Goal: Task Accomplishment & Management: Use online tool/utility

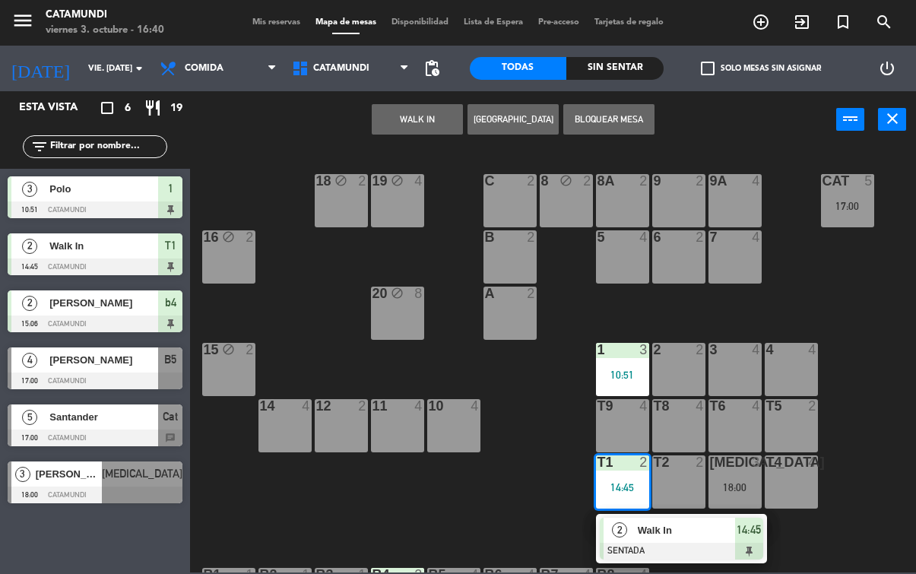
click at [748, 543] on div at bounding box center [682, 551] width 164 height 17
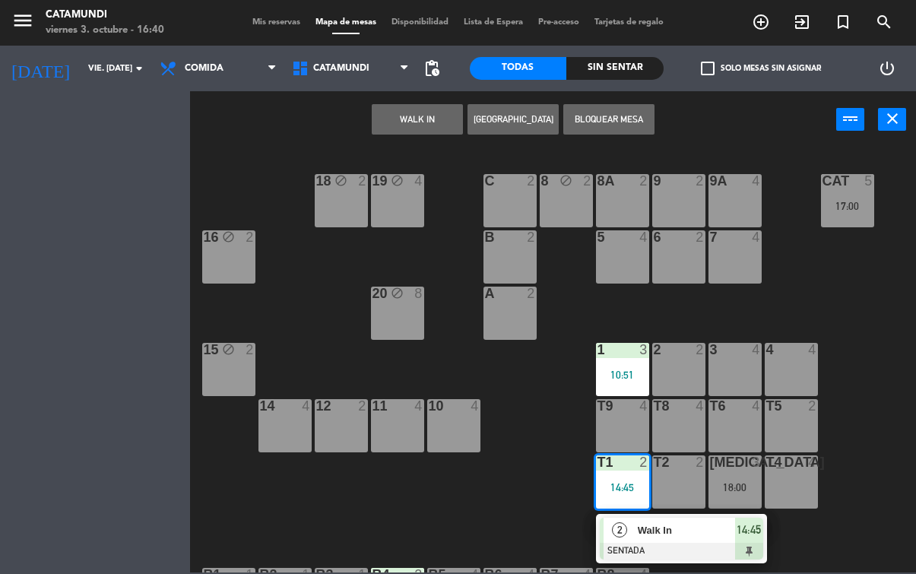
scroll to position [105, 0]
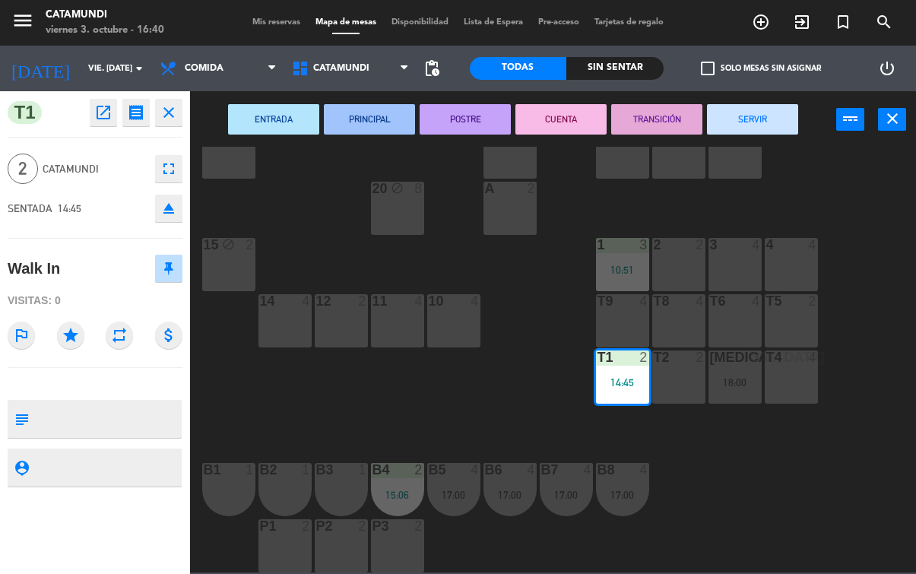
click at [721, 124] on button "SERVIR" at bounding box center [752, 119] width 91 height 30
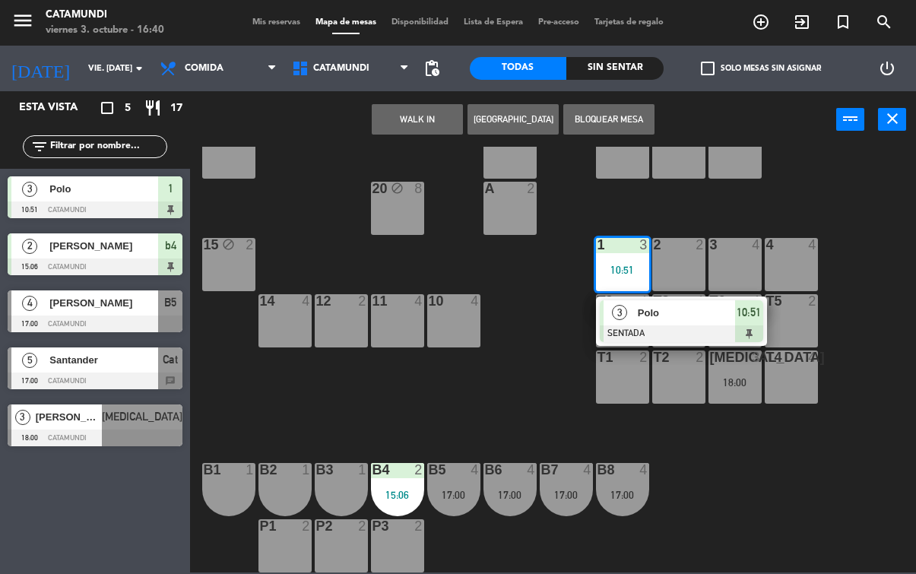
click at [720, 330] on div at bounding box center [682, 333] width 164 height 17
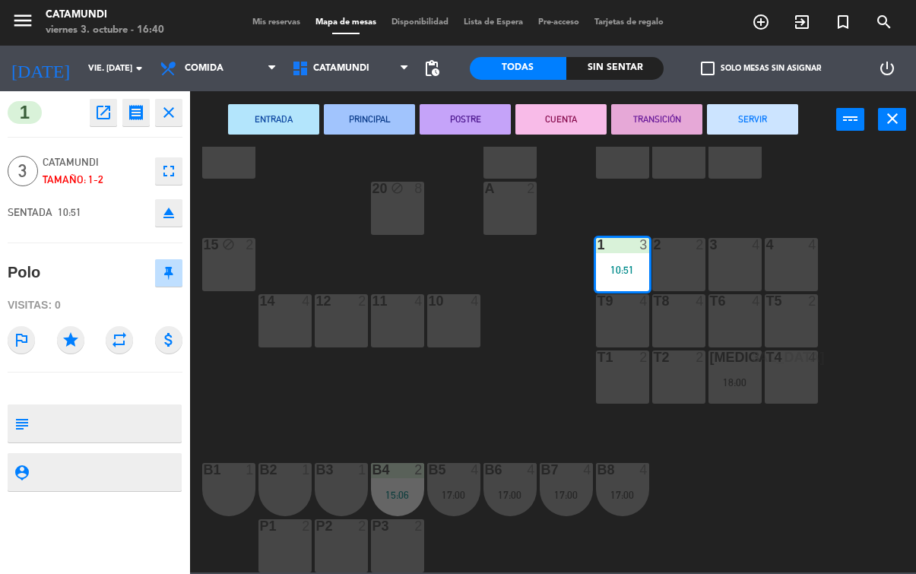
click at [771, 125] on button "SERVIR" at bounding box center [752, 119] width 91 height 30
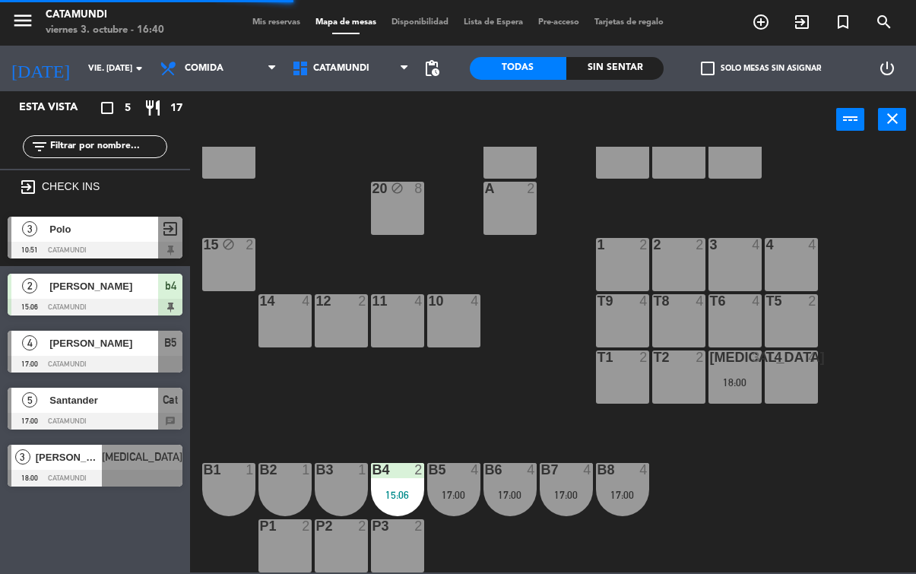
click at [402, 487] on div "b4 2 15:06" at bounding box center [397, 489] width 53 height 53
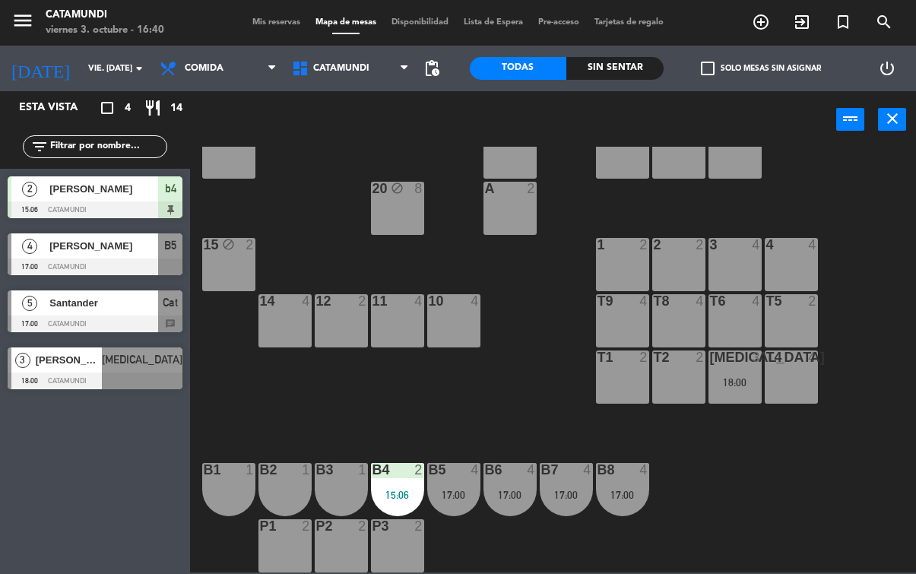
click at [36, 243] on span "4" at bounding box center [29, 246] width 15 height 15
click at [108, 311] on span "Santander" at bounding box center [103, 303] width 109 height 16
click at [129, 375] on div at bounding box center [95, 381] width 175 height 17
click at [108, 316] on div at bounding box center [95, 324] width 175 height 17
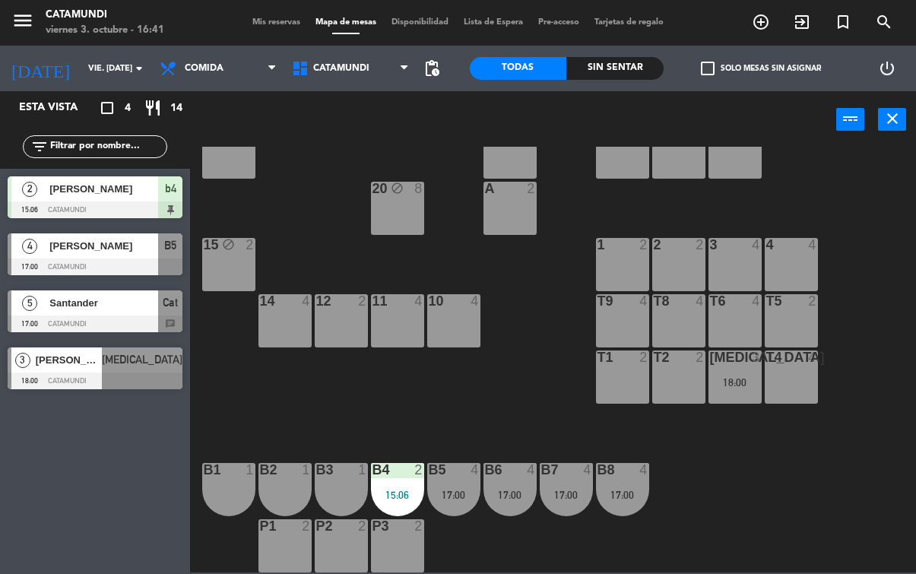
click at [82, 322] on div at bounding box center [95, 324] width 175 height 17
click at [75, 260] on div at bounding box center [95, 267] width 175 height 17
click at [122, 256] on div "[PERSON_NAME]" at bounding box center [103, 245] width 110 height 25
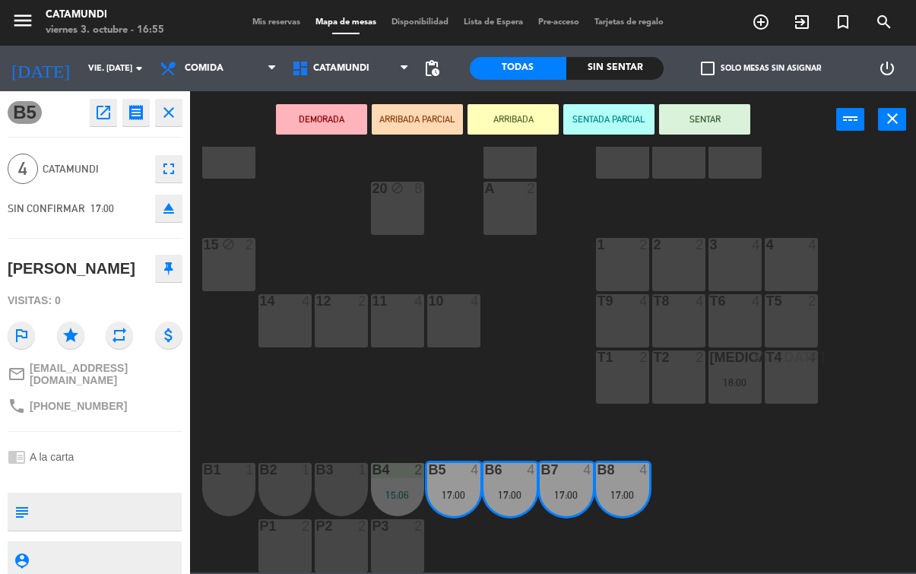
click at [711, 116] on button "SENTAR" at bounding box center [704, 119] width 91 height 30
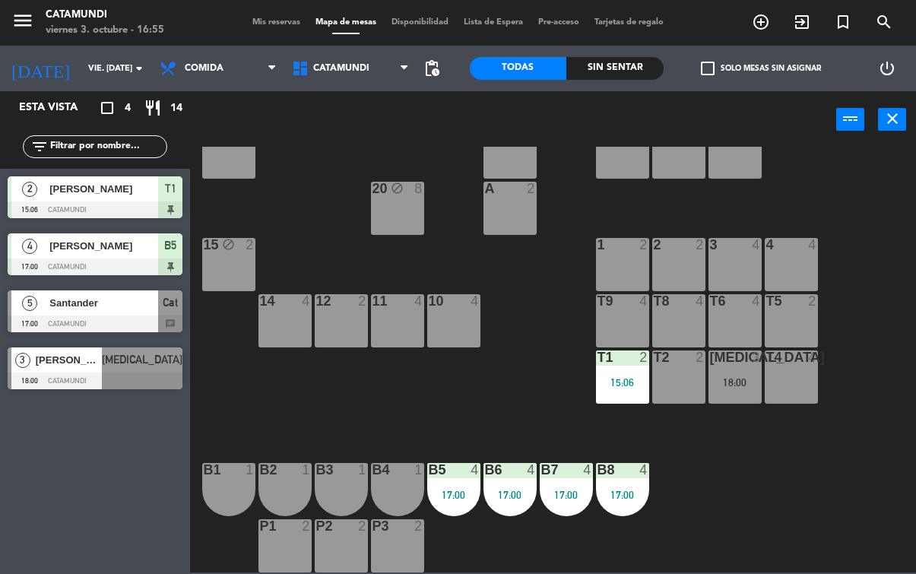
click at [459, 484] on div "B5 4 17:00" at bounding box center [453, 489] width 53 height 53
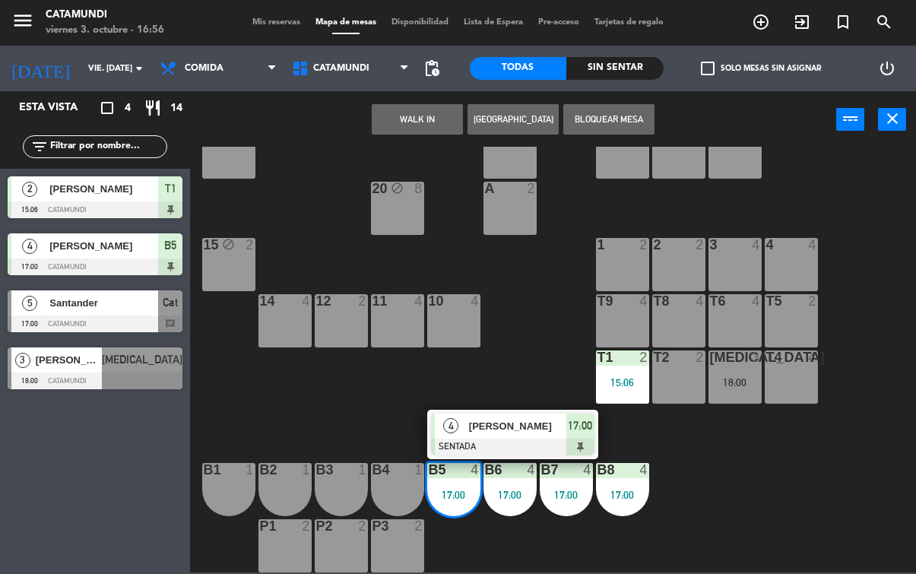
click at [474, 472] on div "B6" at bounding box center [484, 470] width 25 height 14
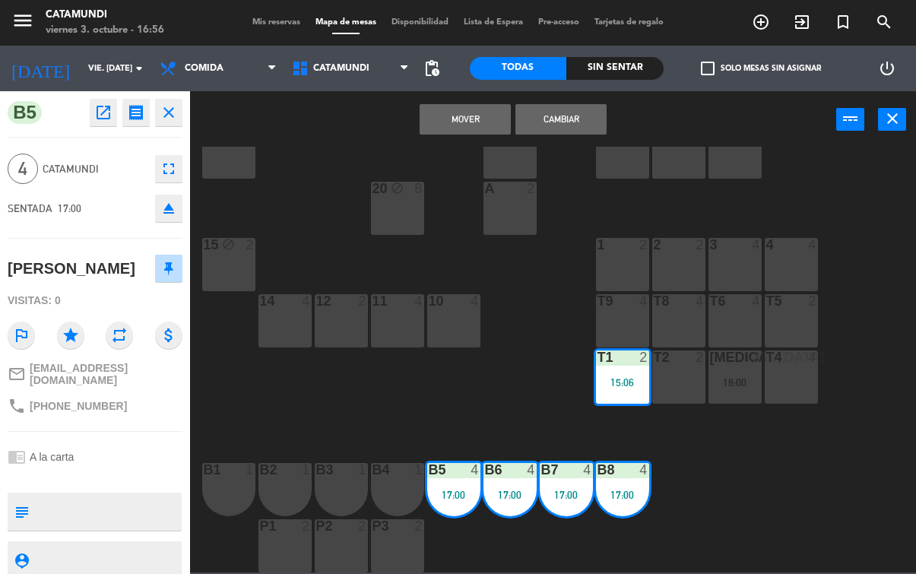
click at [570, 127] on button "Cambiar" at bounding box center [561, 119] width 91 height 30
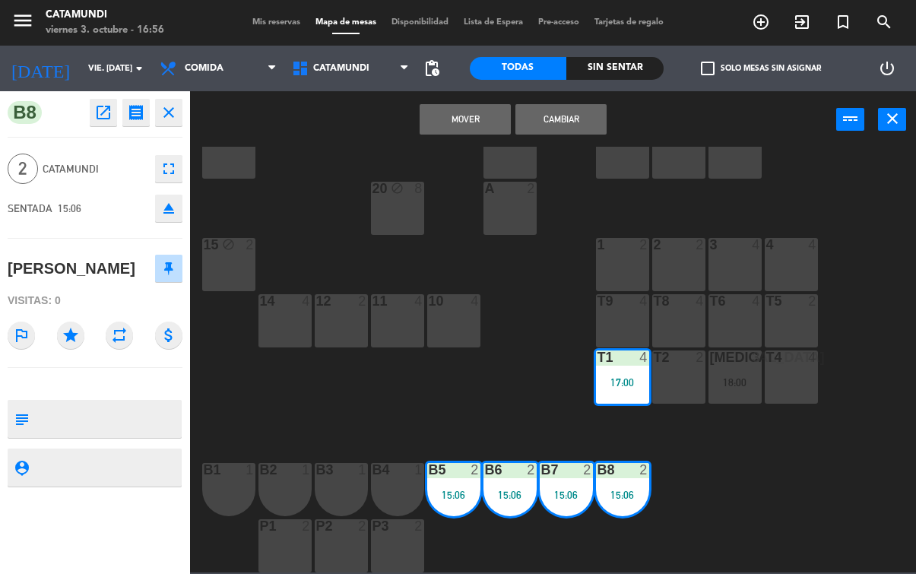
click at [477, 132] on button "Mover" at bounding box center [465, 119] width 91 height 30
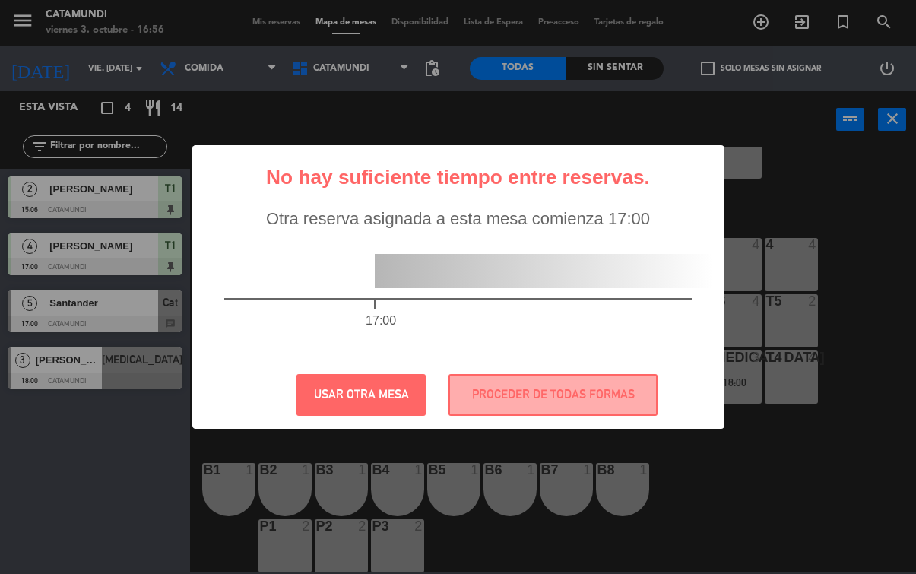
click at [587, 392] on button "PROCEDER DE TODAS FORMAS" at bounding box center [553, 395] width 209 height 42
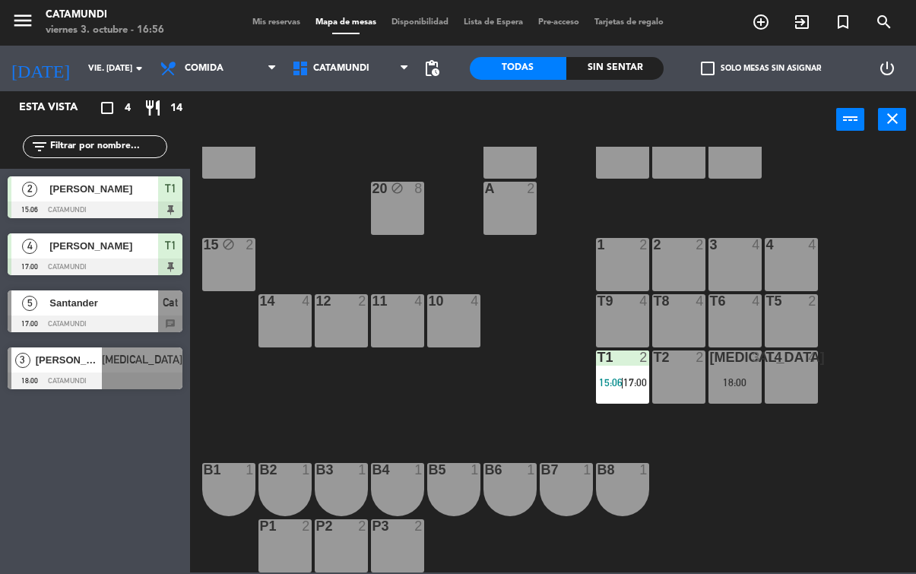
click at [794, 461] on div "19 block 4 18 block 2 9 2 8 block 2 9A 4 8A 2 C 2 Cat 5 17:00 16 block 2 6 2 5 …" at bounding box center [557, 360] width 717 height 426
click at [883, 566] on div "19 block 4 18 block 2 9 2 8 block 2 9A 4 8A 2 C 2 Cat 5 17:00 16 block 2 6 2 5 …" at bounding box center [557, 360] width 717 height 426
click at [715, 266] on div "3 4" at bounding box center [735, 264] width 53 height 53
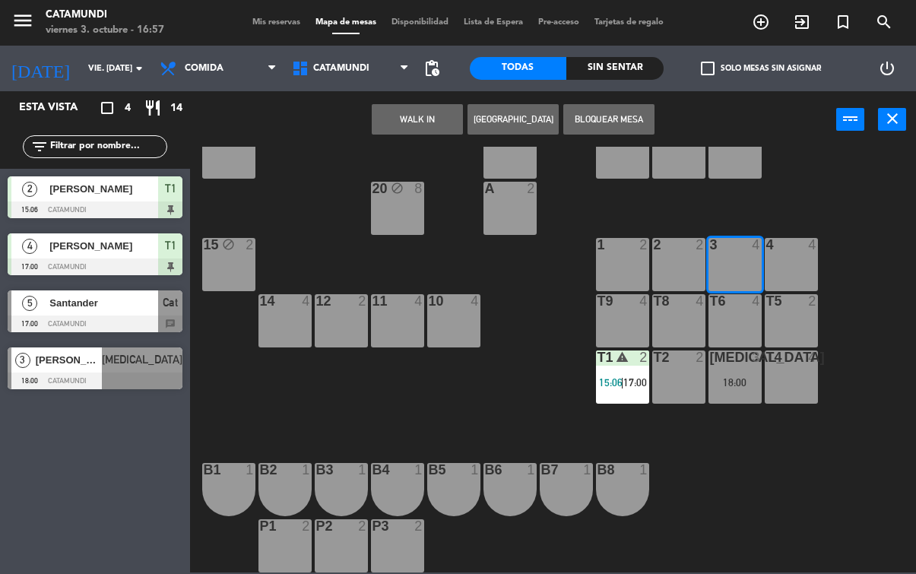
click at [435, 129] on button "WALK IN" at bounding box center [417, 119] width 91 height 30
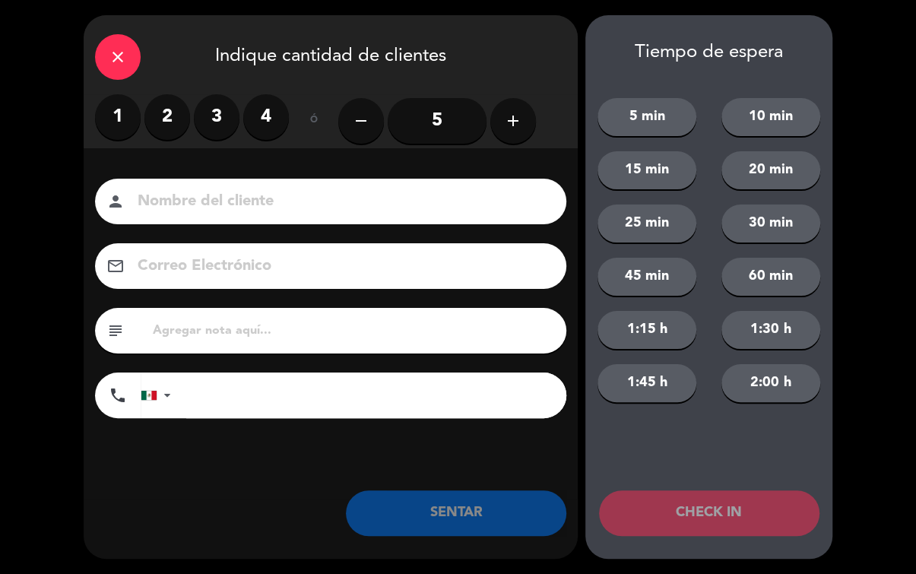
click at [160, 119] on label "2" at bounding box center [167, 117] width 46 height 46
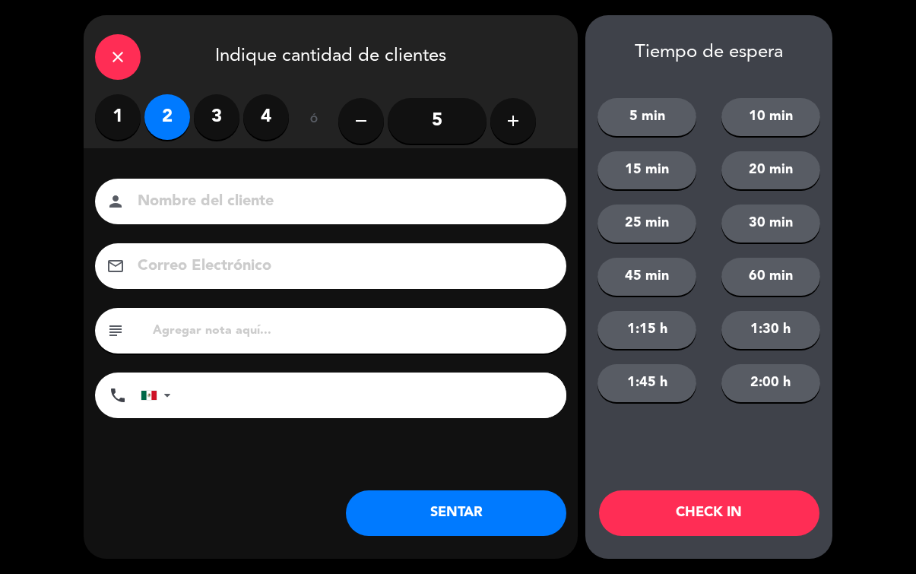
click at [468, 518] on button "SENTAR" at bounding box center [456, 514] width 221 height 46
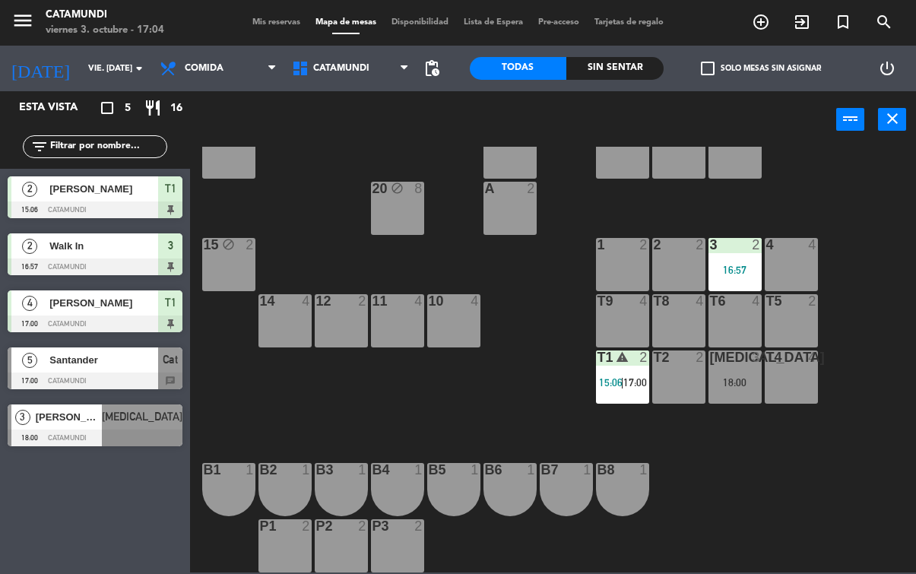
scroll to position [105, 0]
click at [620, 371] on div "T1 warning 2 15:06 | 17:00" at bounding box center [622, 377] width 53 height 53
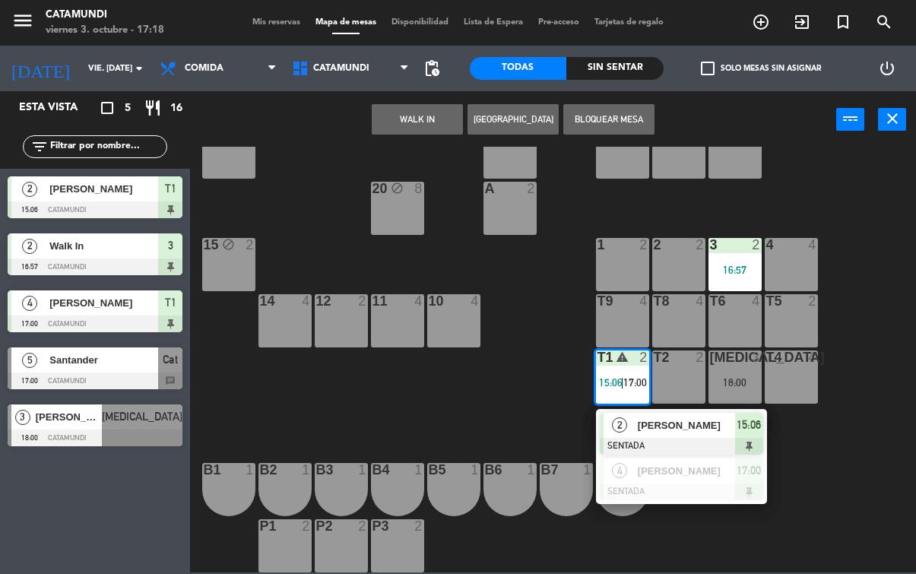
click at [620, 382] on span "15:06" at bounding box center [611, 382] width 24 height 12
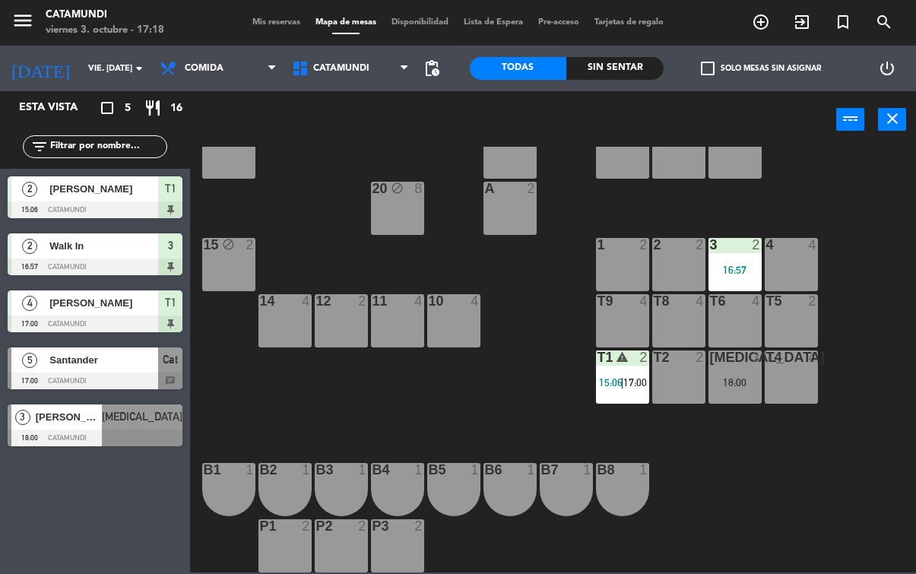
click at [145, 305] on span "[PERSON_NAME]" at bounding box center [103, 303] width 109 height 16
click at [627, 369] on div "T1 warning 2 15:06 | 17:00" at bounding box center [622, 377] width 53 height 53
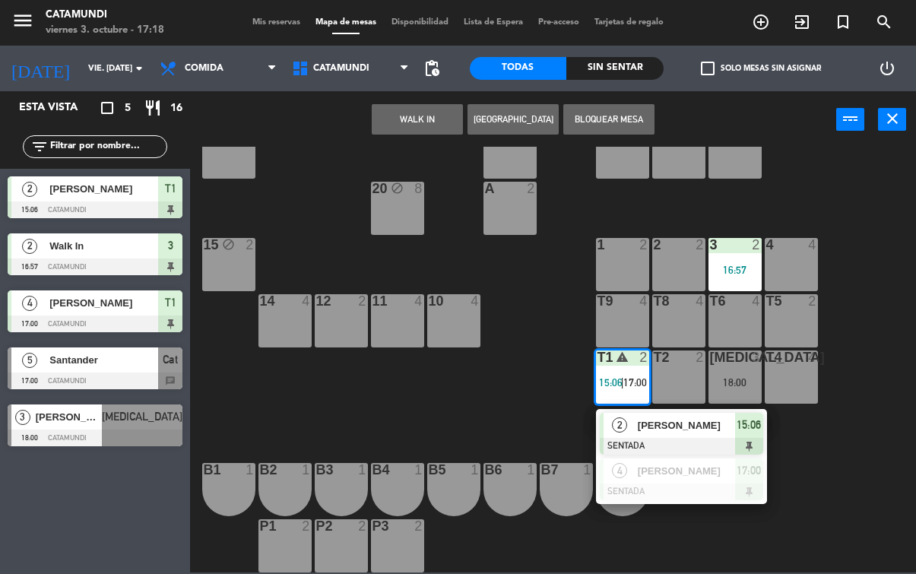
click at [762, 427] on div "15:06" at bounding box center [749, 425] width 28 height 25
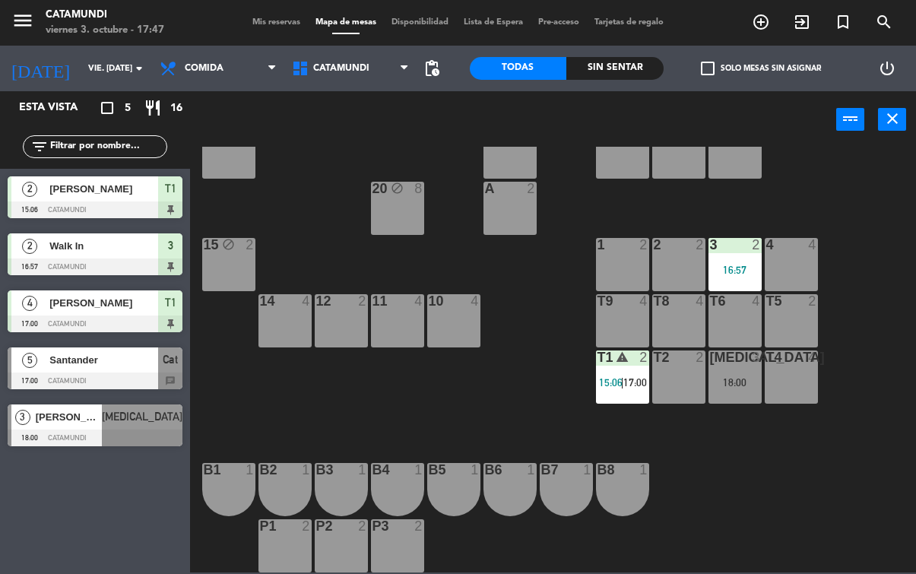
click at [750, 560] on div "19 block 4 18 block 2 9 2 8 block 2 9A 4 8A 2 C 2 Cat 5 17:00 16 block 2 6 2 5 …" at bounding box center [557, 360] width 717 height 426
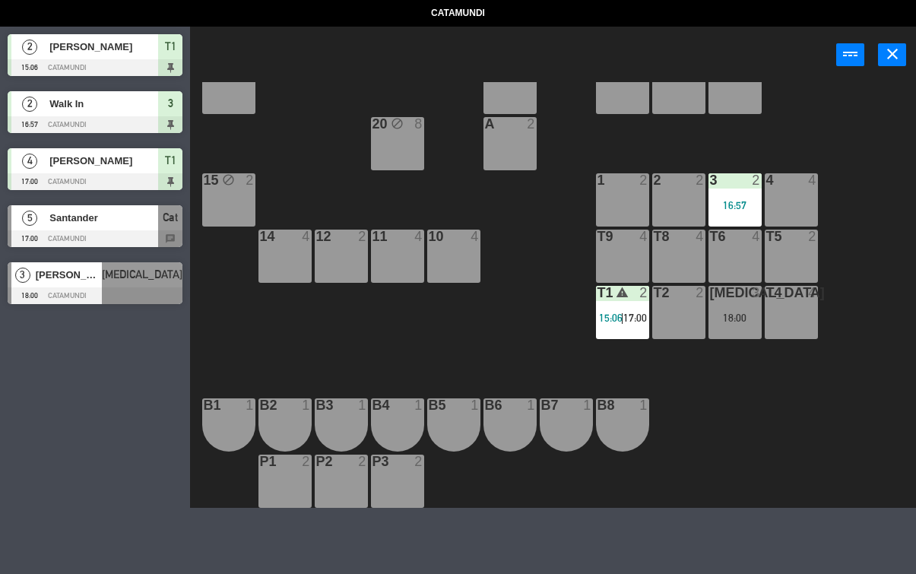
select select "lunch"
select select
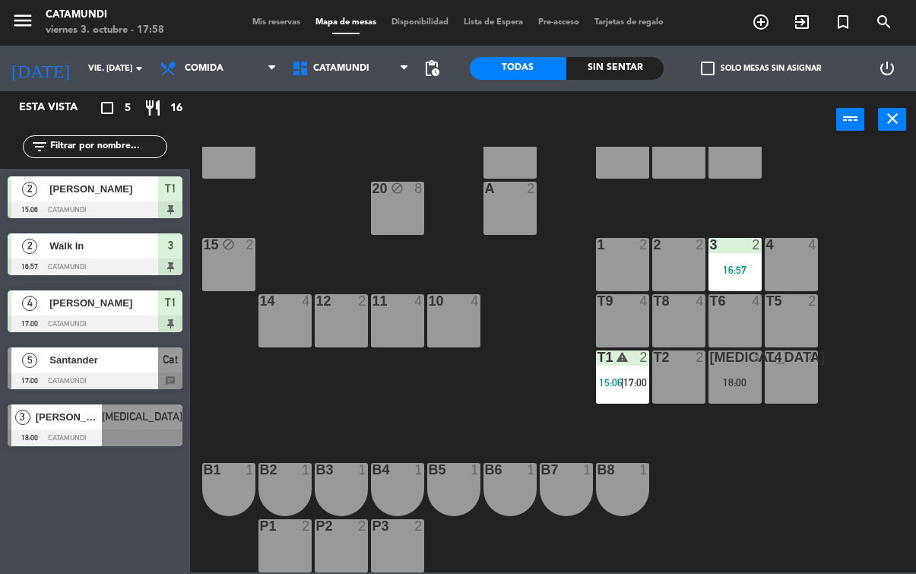
click at [71, 429] on div "[PERSON_NAME]" at bounding box center [68, 417] width 68 height 25
click at [126, 430] on div at bounding box center [95, 438] width 175 height 17
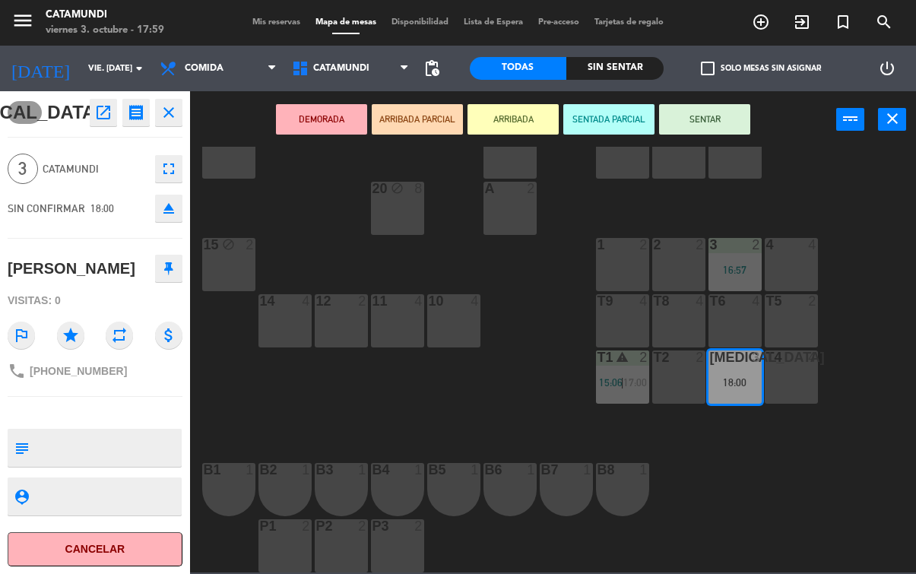
click at [714, 134] on button "SENTAR" at bounding box center [704, 119] width 91 height 30
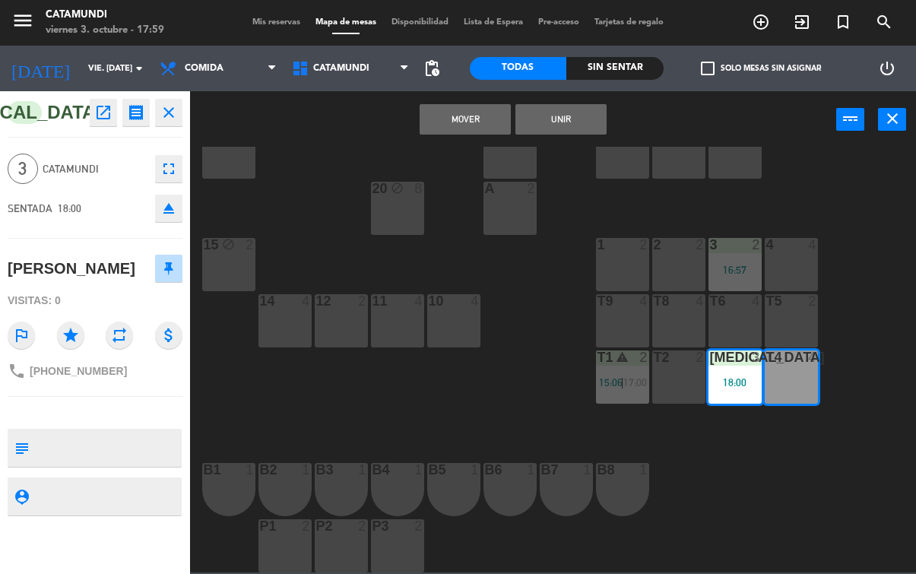
click at [474, 127] on button "Mover" at bounding box center [465, 119] width 91 height 30
